Goal: Information Seeking & Learning: Find specific page/section

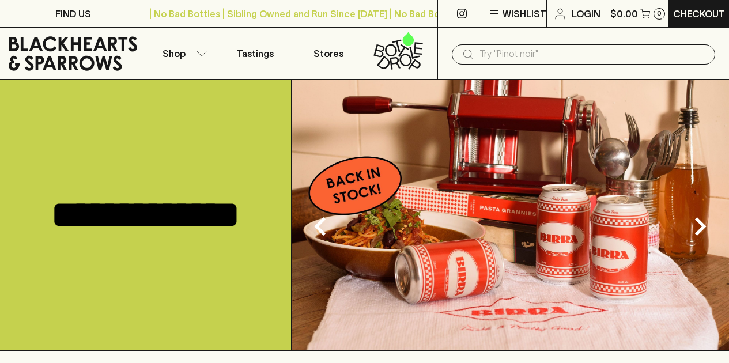
click at [507, 54] on input "text" at bounding box center [592, 54] width 226 height 18
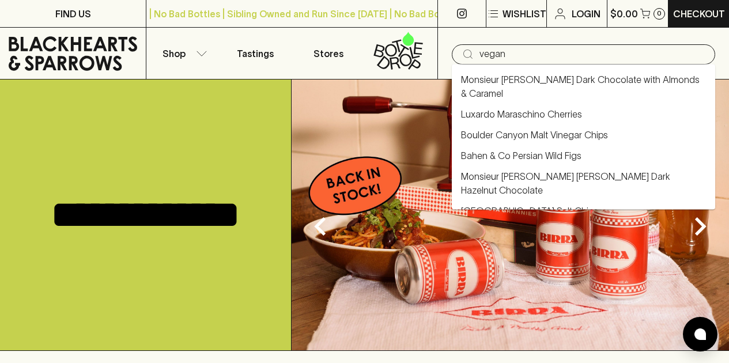
type input "vegan"
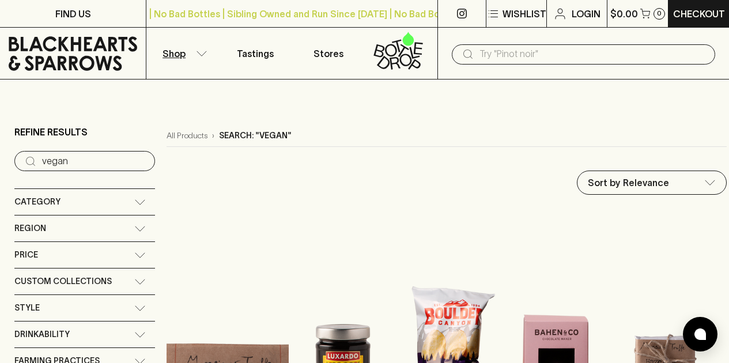
click at [513, 50] on input "text" at bounding box center [592, 54] width 226 height 18
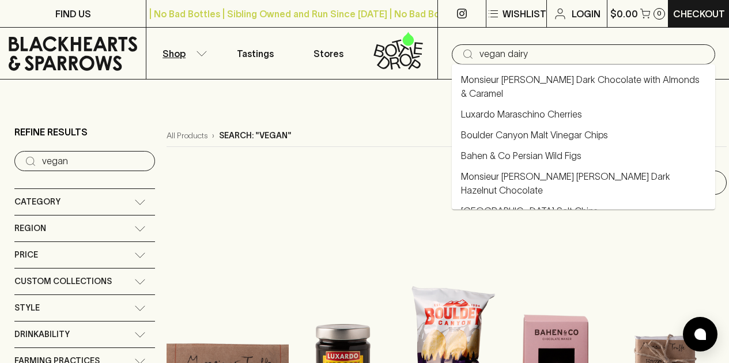
type input "vegan dairy"
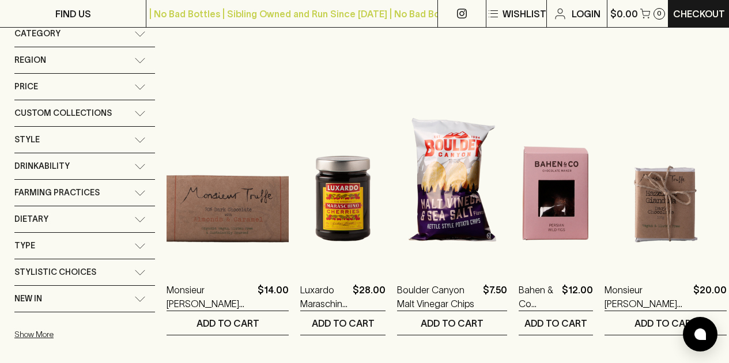
scroll to position [171, 0]
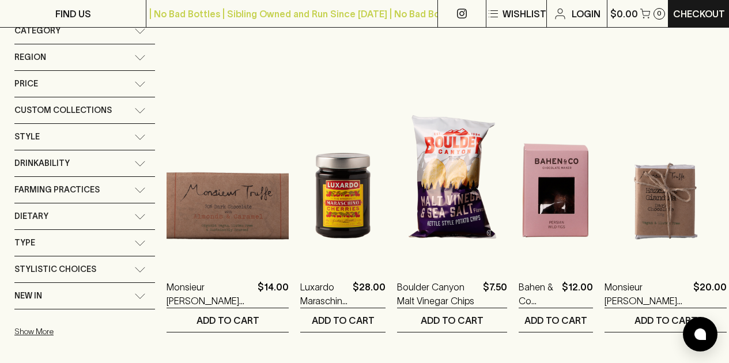
click at [58, 214] on div "Dietary" at bounding box center [74, 216] width 120 height 14
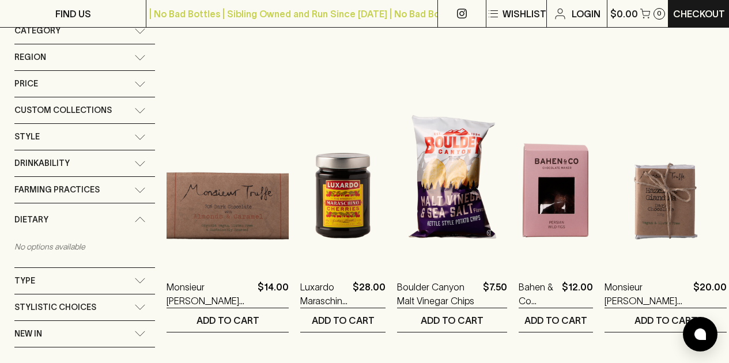
click at [58, 214] on div "Dietary" at bounding box center [74, 220] width 120 height 14
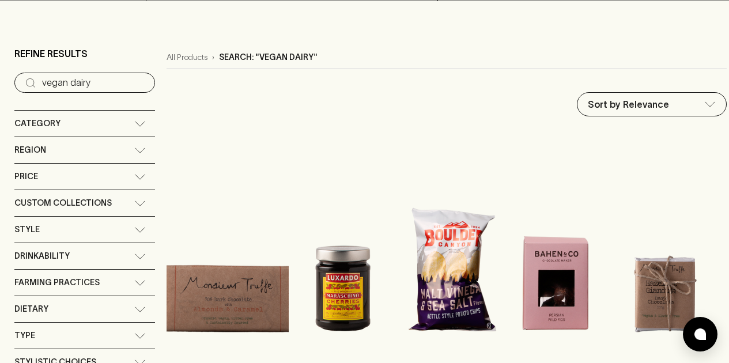
scroll to position [0, 0]
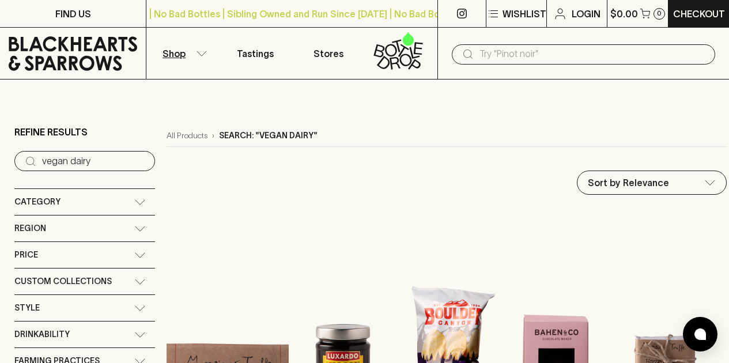
click at [498, 58] on input "text" at bounding box center [592, 54] width 226 height 18
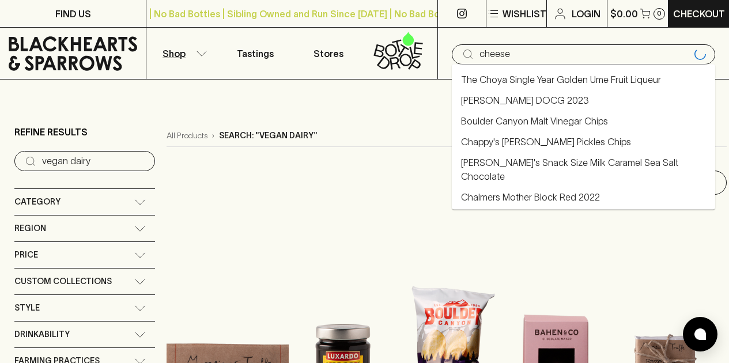
type input "cheese"
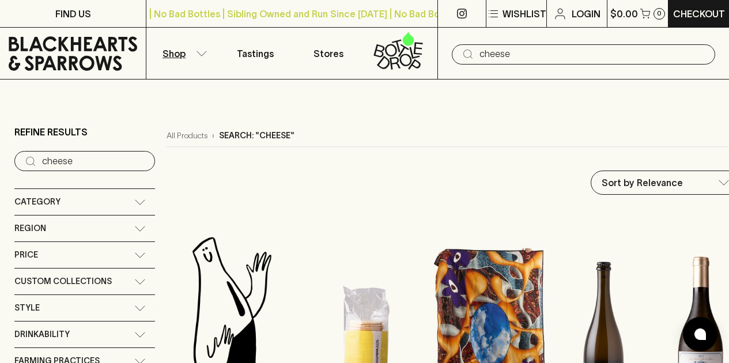
click at [516, 55] on input "cheese" at bounding box center [592, 54] width 226 height 18
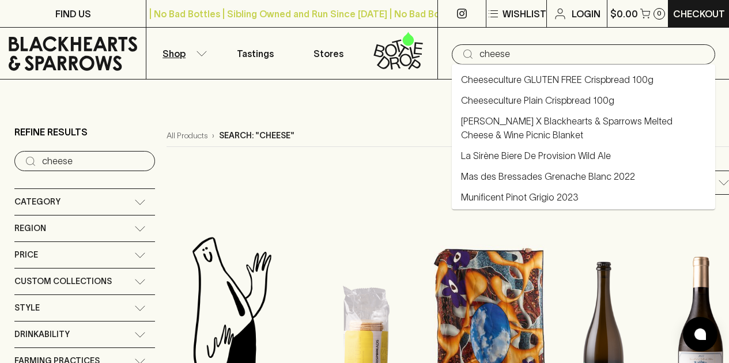
drag, startPoint x: 532, startPoint y: 54, endPoint x: 454, endPoint y: 54, distance: 77.8
click at [454, 54] on div "​ cheese" at bounding box center [583, 54] width 263 height 20
